Goal: Check status

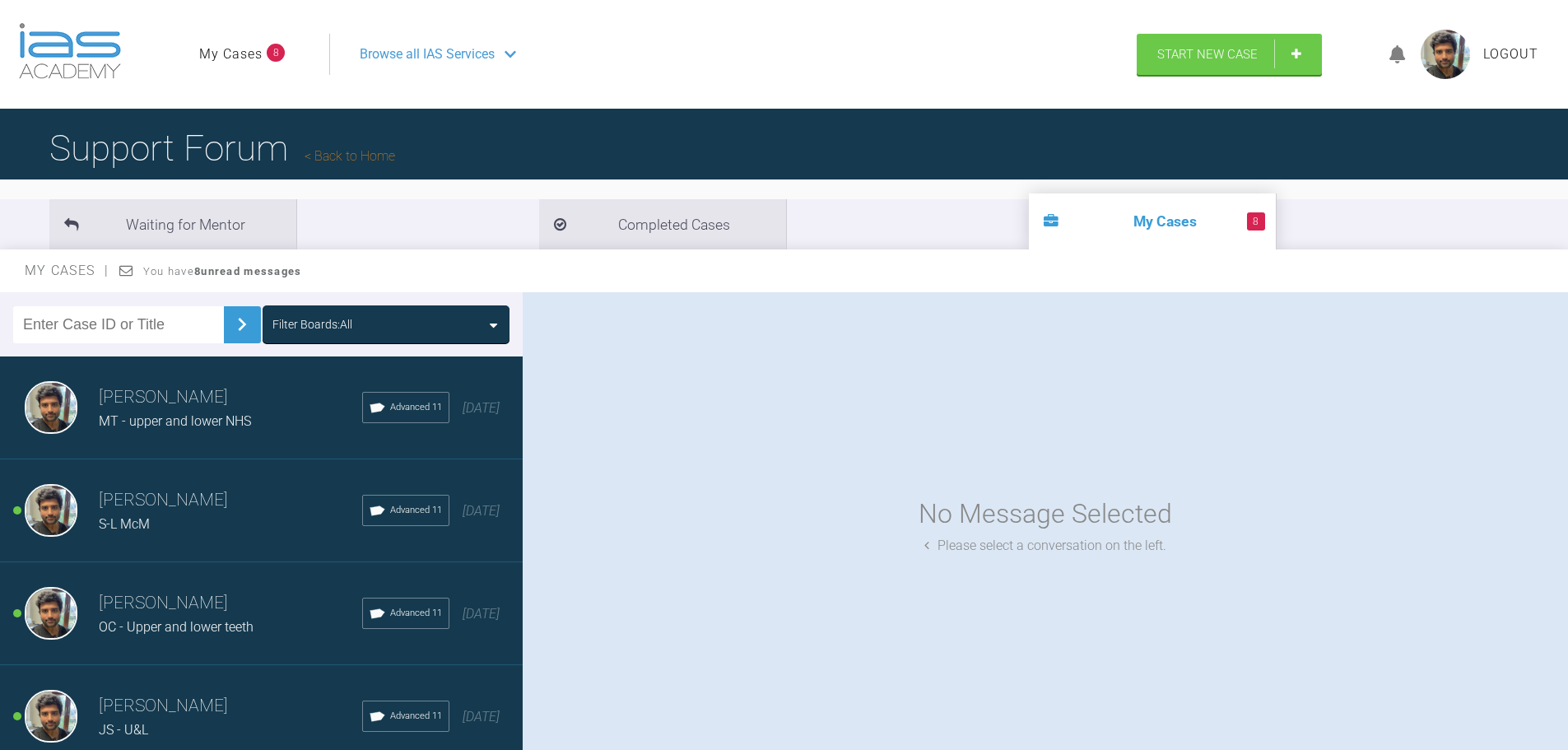
click at [230, 407] on h3 "[PERSON_NAME]" at bounding box center [230, 397] width 264 height 28
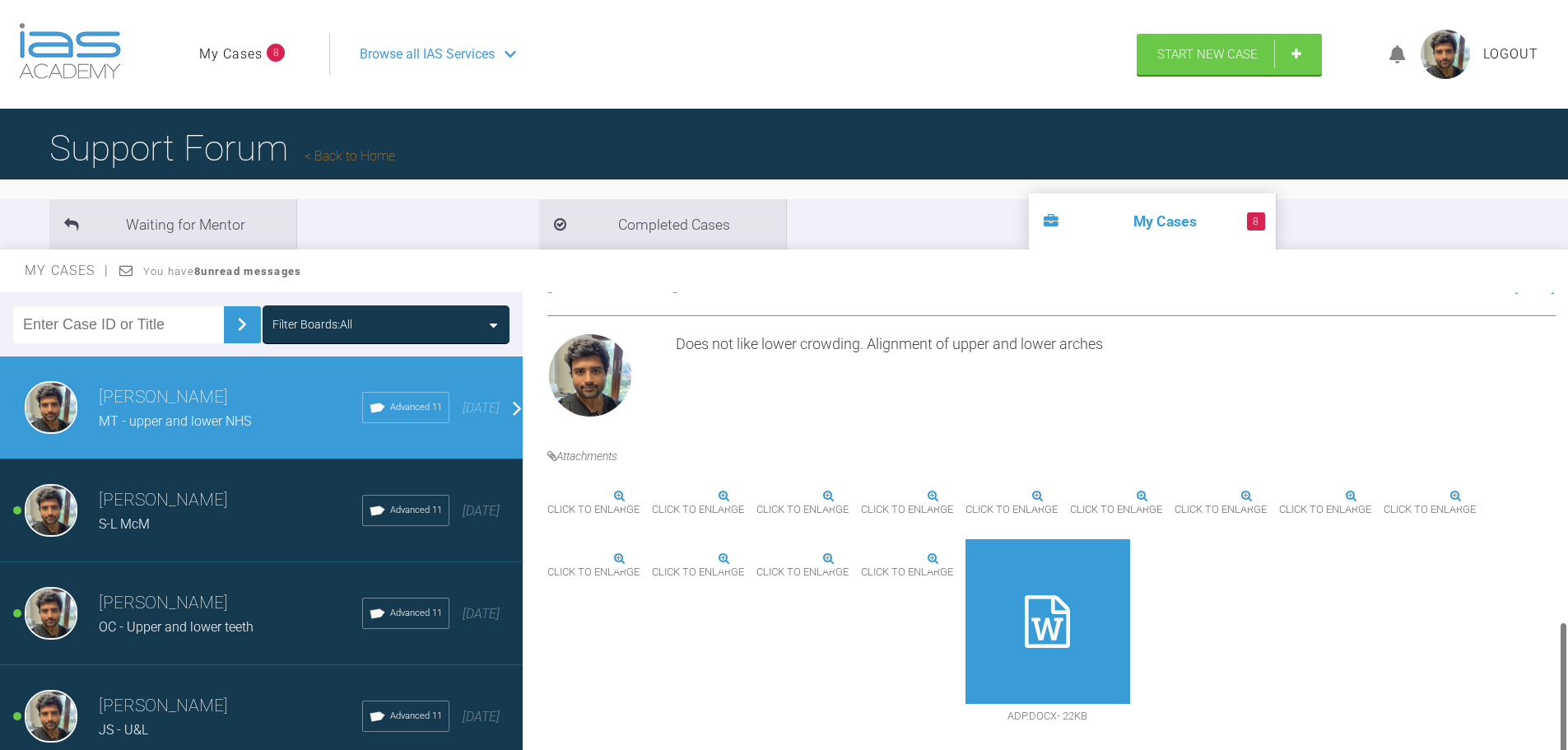
scroll to position [1153, 0]
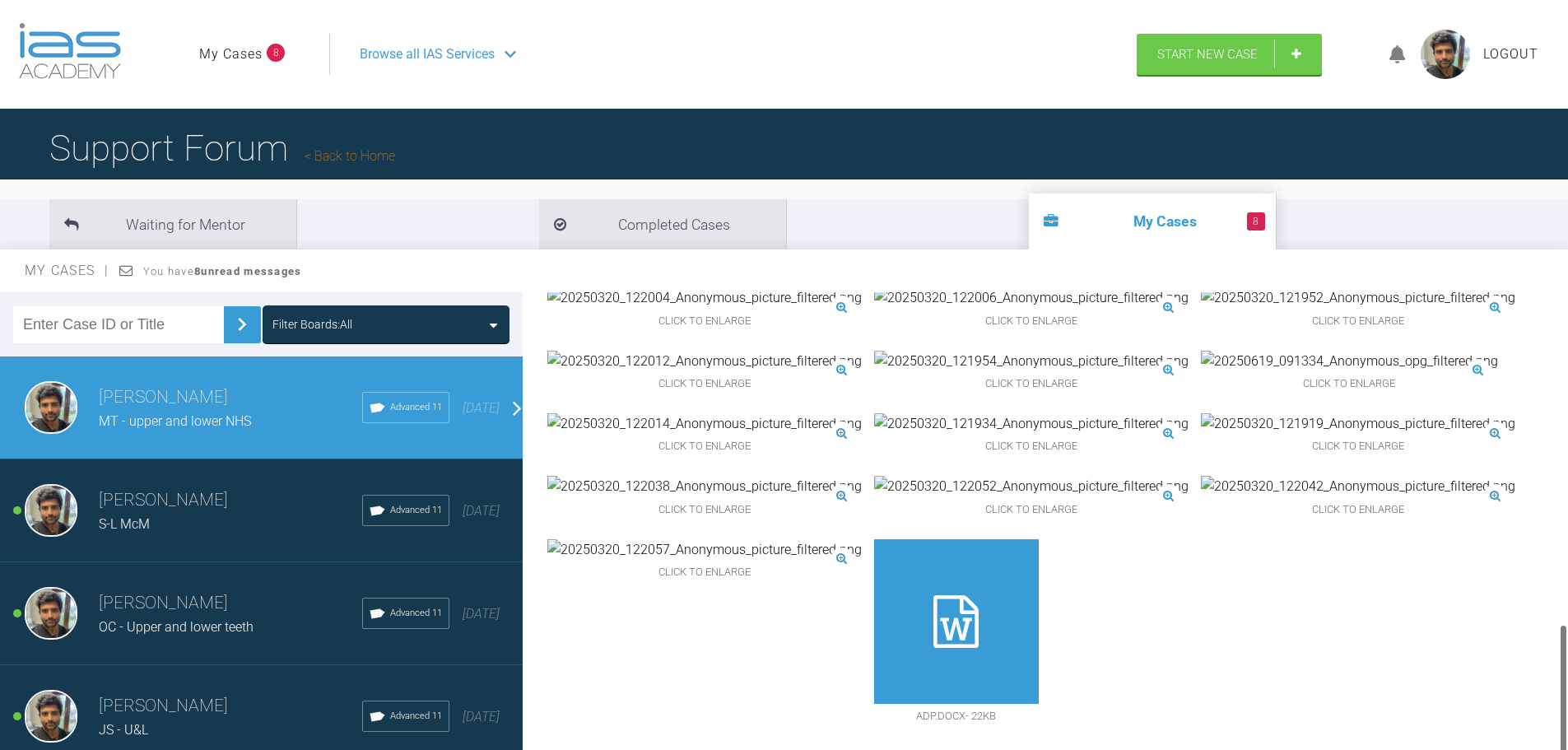
click at [1039, 574] on div at bounding box center [957, 621] width 164 height 164
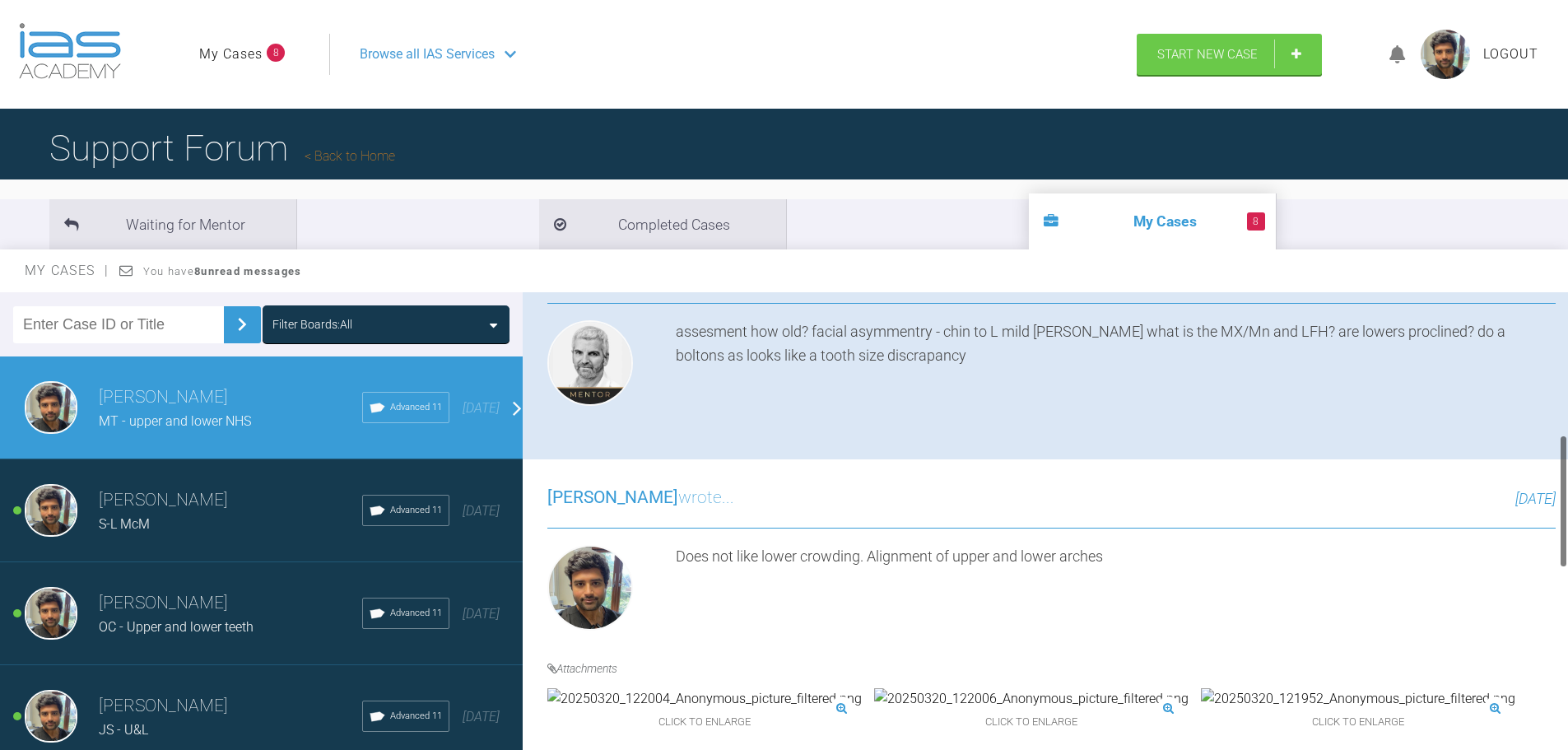
scroll to position [741, 0]
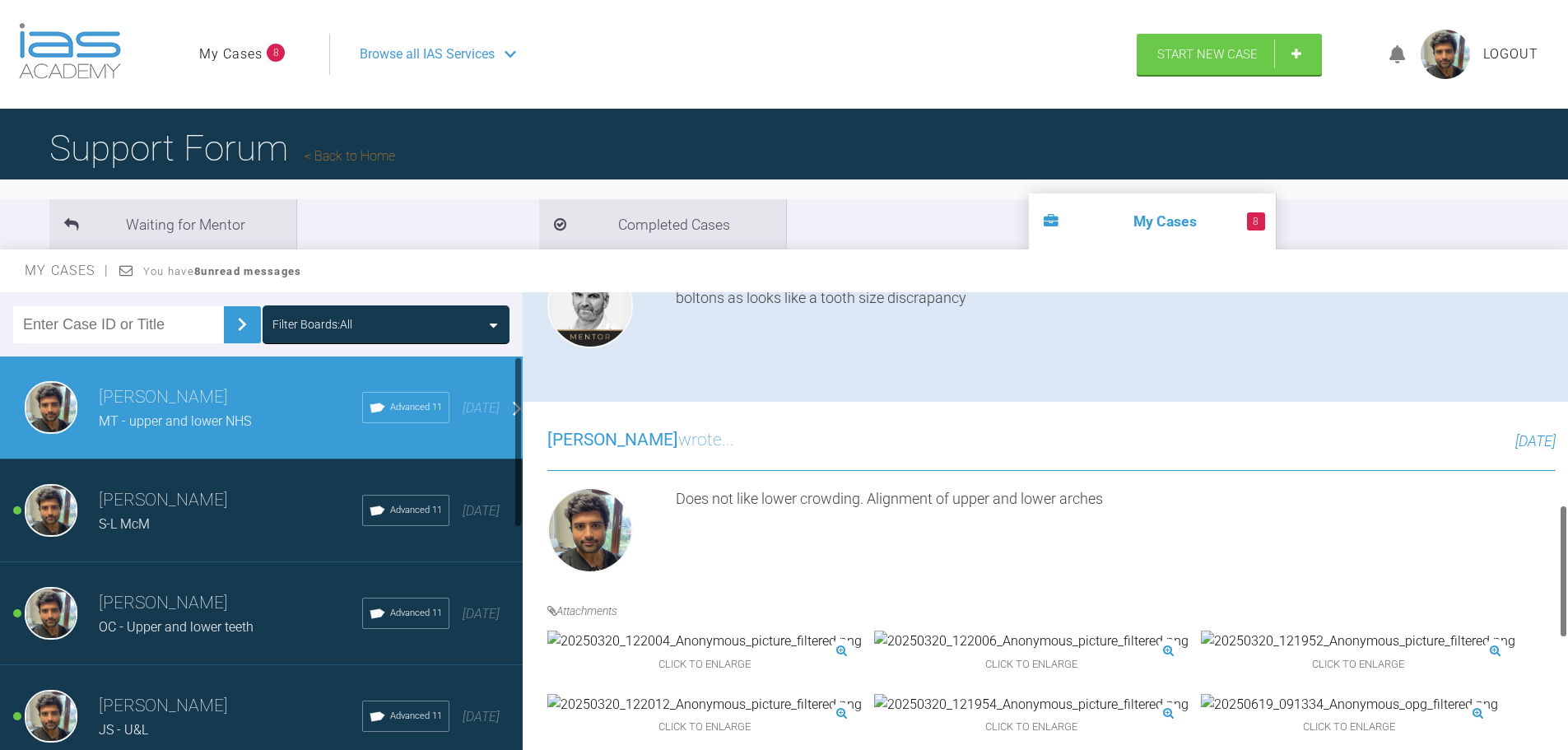
click at [723, 615] on h4 "Attachments" at bounding box center [1052, 611] width 1008 height 18
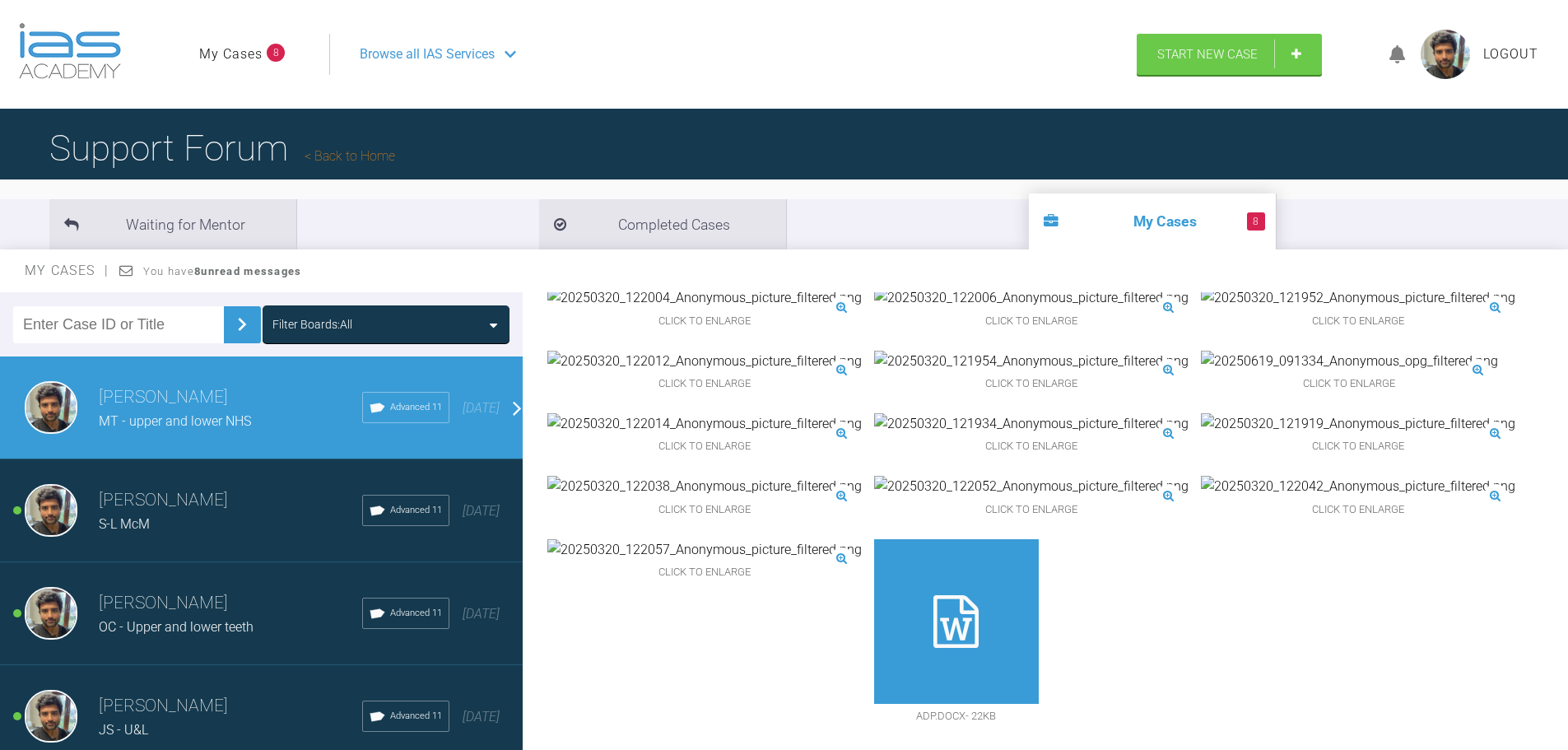
scroll to position [1152, 0]
click at [1201, 397] on div "Click to enlarge" at bounding box center [1350, 373] width 298 height 46
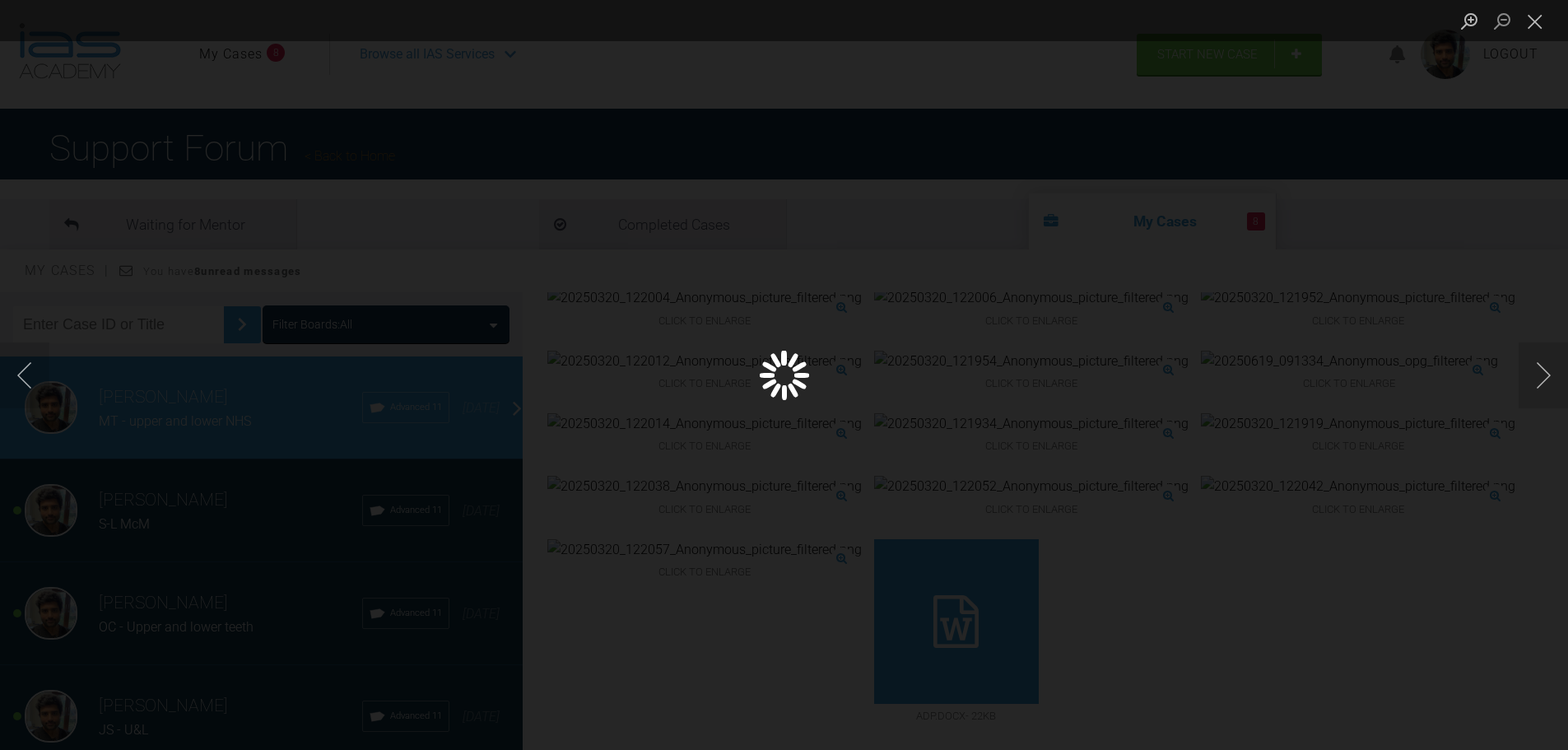
click at [1412, 215] on div "Lightbox" at bounding box center [784, 375] width 1568 height 750
click at [1533, 30] on button "Close lightbox" at bounding box center [1535, 21] width 33 height 29
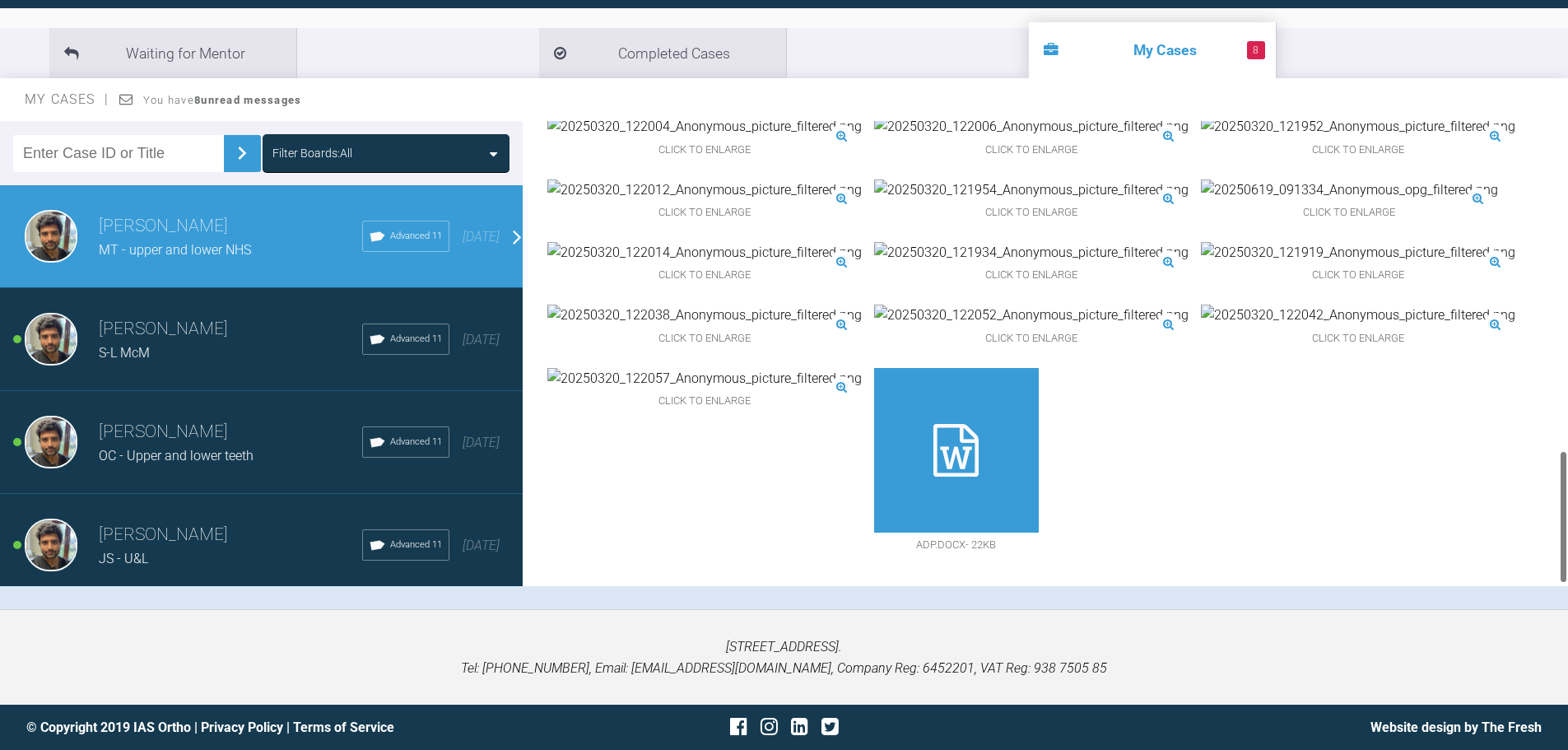
scroll to position [1070, 0]
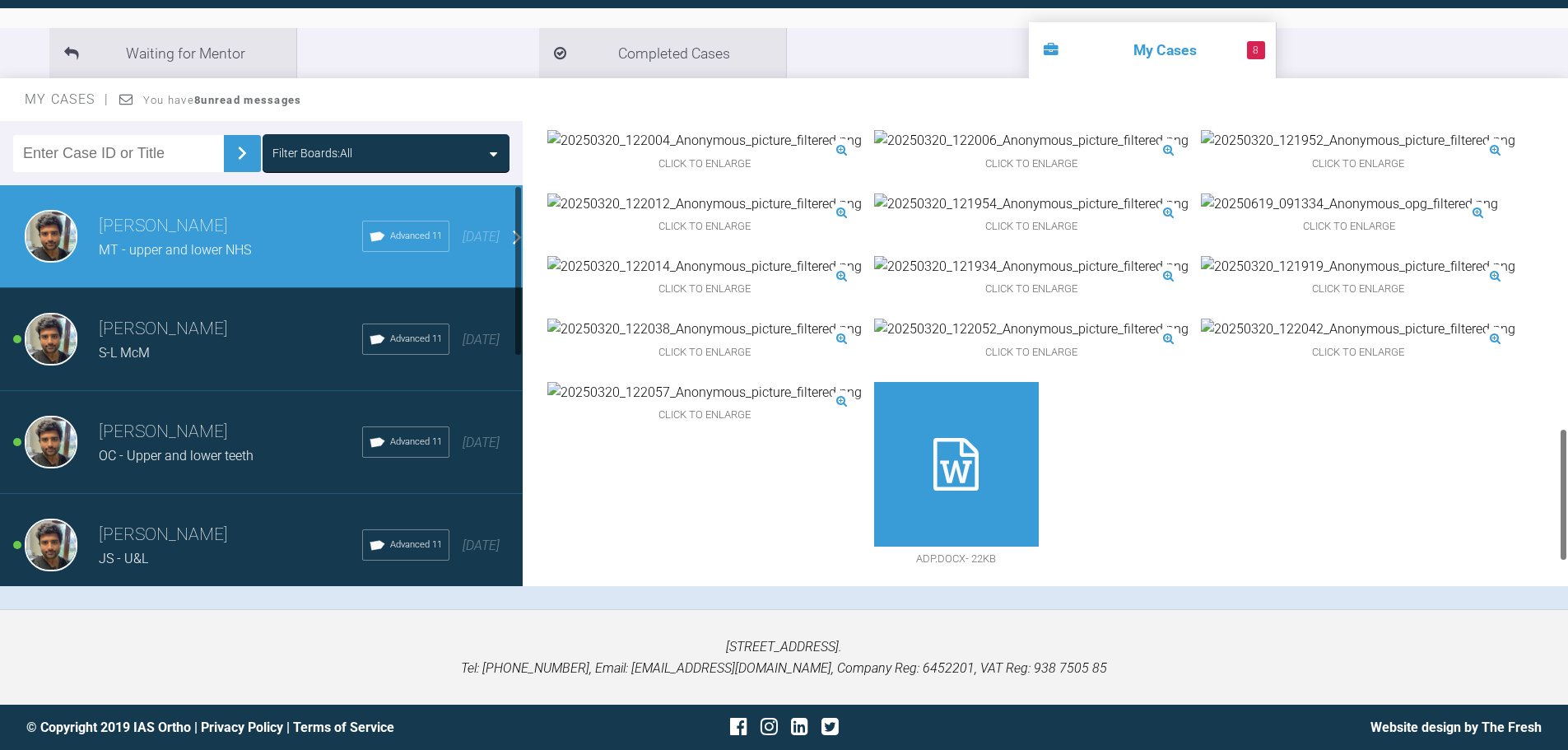
click at [476, 596] on div "Filter Boards: All [PERSON_NAME] MT - upper and lower NHS Advanced 11 [DATE] [P…" at bounding box center [784, 365] width 1568 height 488
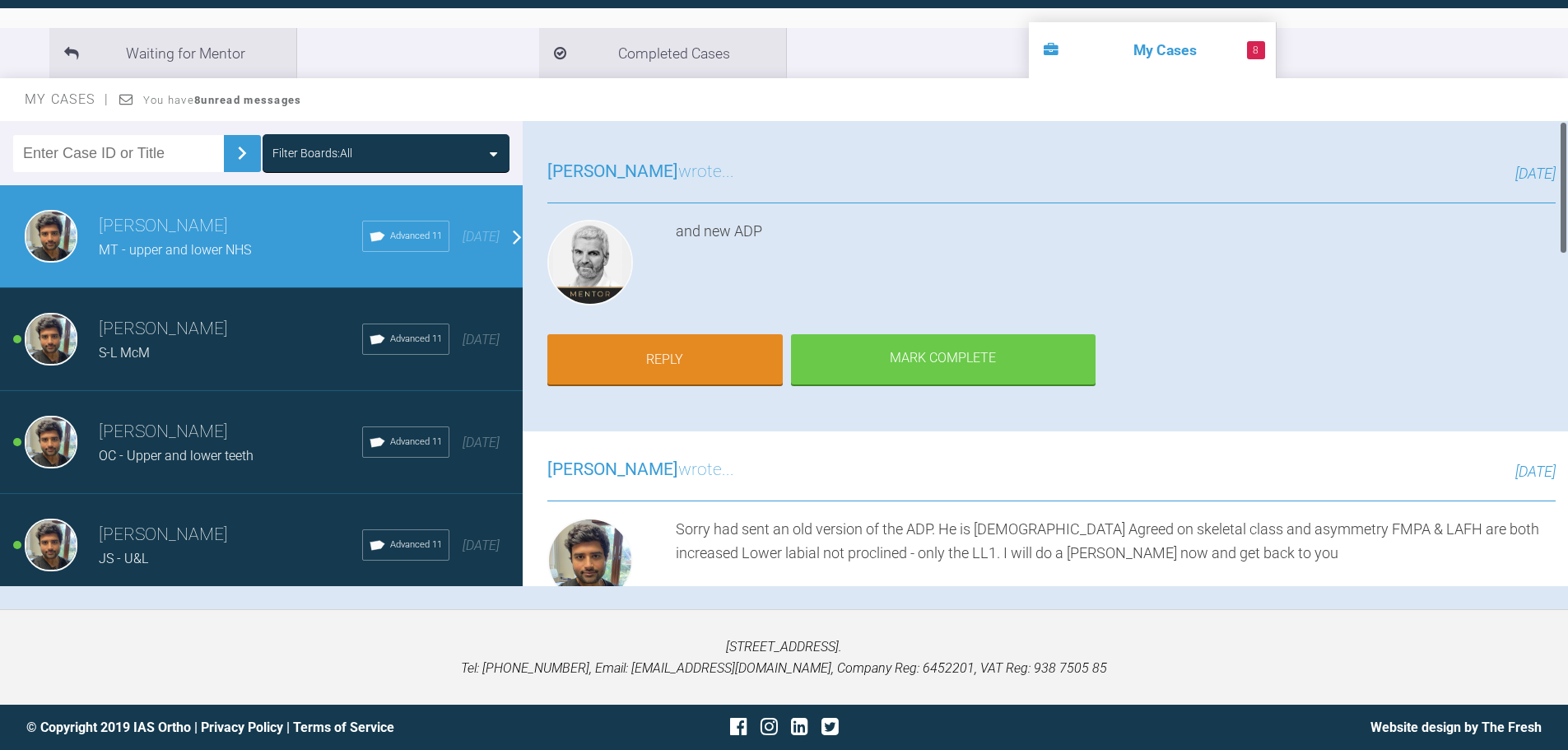
scroll to position [0, 0]
